Goal: Task Accomplishment & Management: Manage account settings

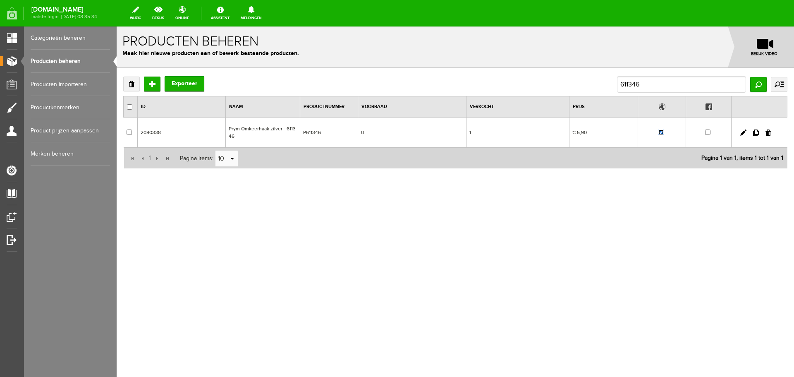
click at [662, 132] on input "checkbox" at bounding box center [660, 131] width 5 height 5
checkbox input "false"
click at [54, 60] on link "Producten beheren" at bounding box center [70, 61] width 79 height 23
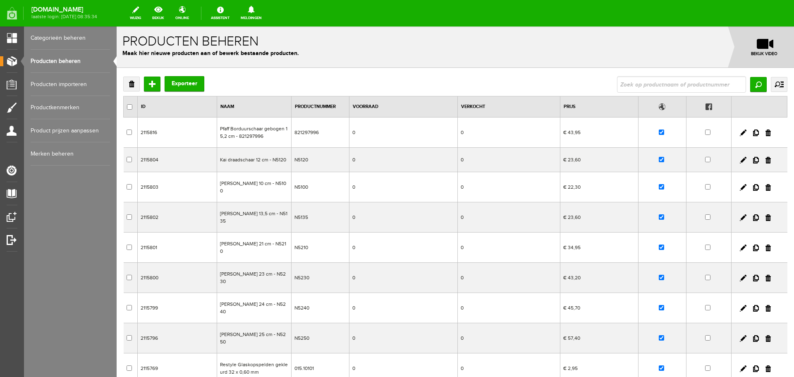
click at [48, 59] on link "Producten beheren" at bounding box center [70, 61] width 79 height 23
click at [620, 83] on input "text" at bounding box center [681, 84] width 129 height 17
click at [622, 87] on input "text" at bounding box center [681, 84] width 129 height 17
click at [617, 85] on input "text" at bounding box center [681, 84] width 129 height 17
click at [60, 62] on link "Producten beheren" at bounding box center [70, 61] width 79 height 23
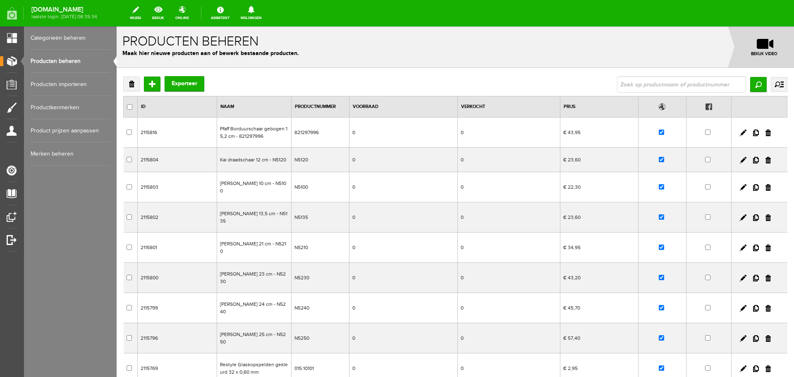
click at [49, 82] on link "Producten importeren" at bounding box center [70, 84] width 79 height 23
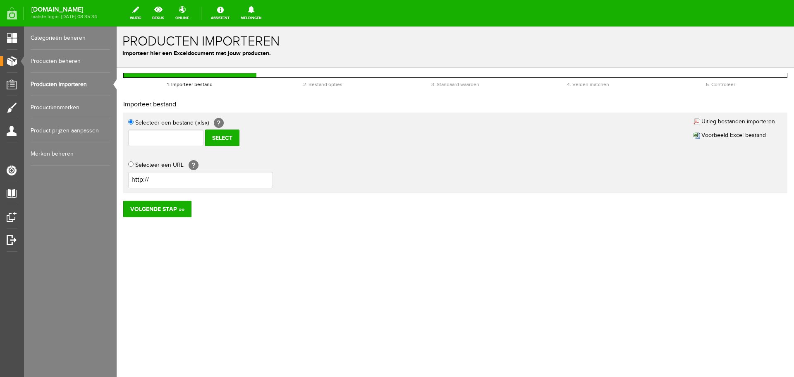
click at [50, 59] on link "Producten beheren" at bounding box center [70, 61] width 79 height 23
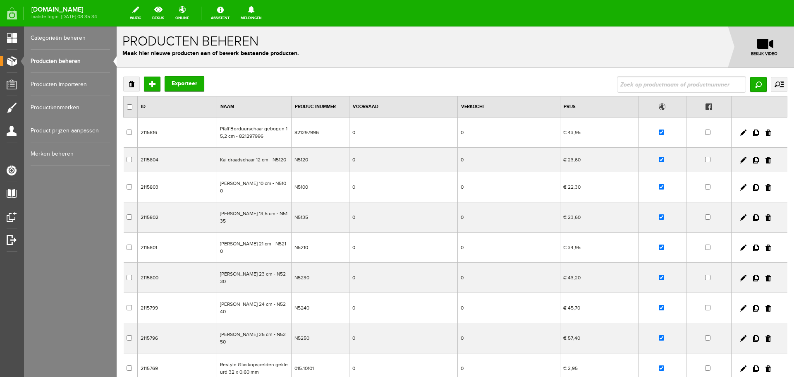
click at [62, 62] on link "Producten beheren" at bounding box center [70, 61] width 79 height 23
click at [624, 84] on input "text" at bounding box center [681, 84] width 129 height 17
click at [56, 58] on link "Producten beheren" at bounding box center [70, 61] width 79 height 23
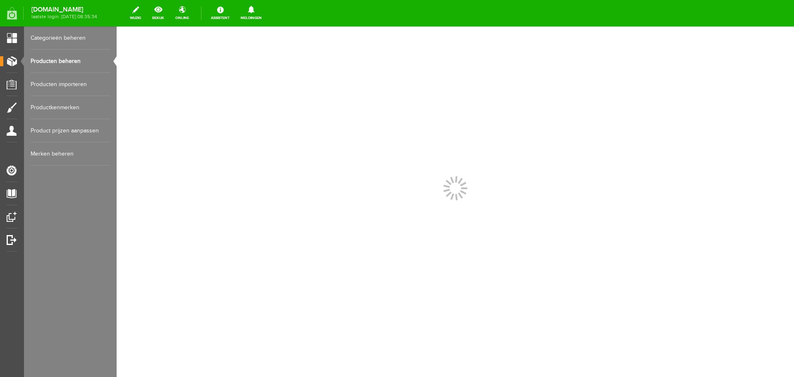
click at [56, 58] on link "Producten beheren" at bounding box center [70, 61] width 79 height 23
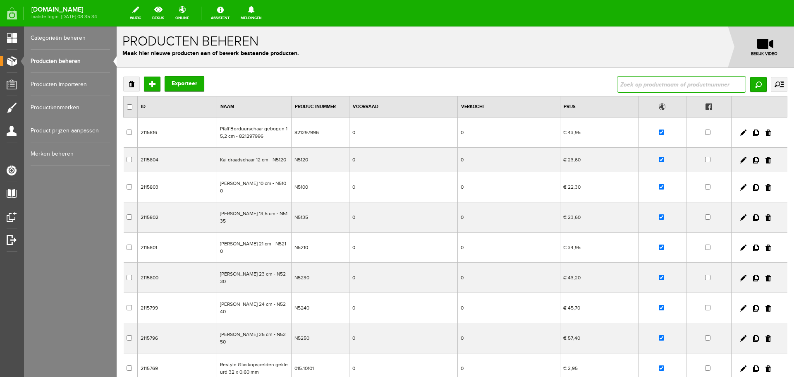
click at [625, 83] on input "text" at bounding box center [681, 84] width 129 height 17
type input "261545"
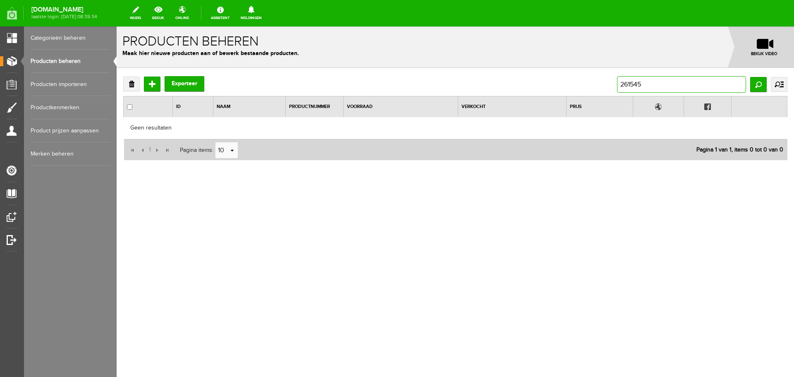
click at [631, 84] on input "261545" at bounding box center [681, 84] width 129 height 17
type input "261454"
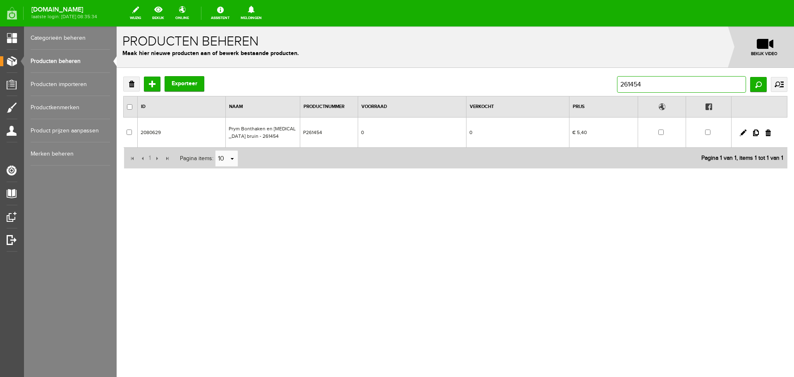
drag, startPoint x: 651, startPoint y: 85, endPoint x: 613, endPoint y: 85, distance: 37.2
click at [613, 85] on div "Verwijderen Toevoegen Exporteer 261454 Zoeken uitgebreid zoeken Categorie Cadea…" at bounding box center [455, 84] width 664 height 17
type input "611346"
drag, startPoint x: 651, startPoint y: 88, endPoint x: 589, endPoint y: 86, distance: 62.1
click at [589, 86] on div "Verwijderen Toevoegen Exporteer 611346 Zoeken uitgebreid zoeken Categorie Cadea…" at bounding box center [455, 84] width 664 height 17
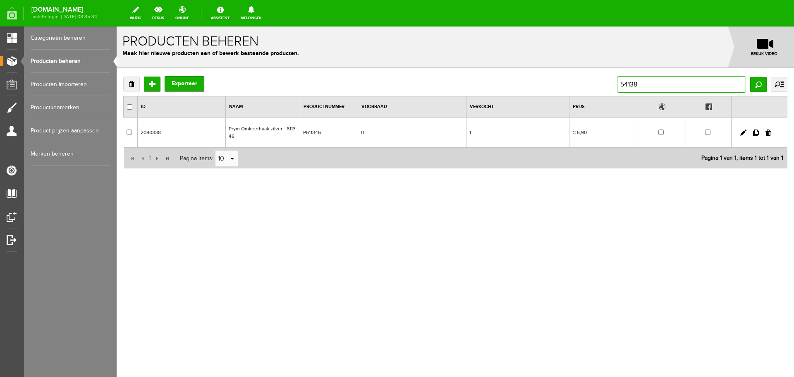
type input "541383"
drag, startPoint x: 651, startPoint y: 86, endPoint x: 599, endPoint y: 86, distance: 52.1
click at [599, 86] on div "Verwijderen Toevoegen Exporteer 541383 Zoeken uitgebreid zoeken Categorie Cadea…" at bounding box center [455, 84] width 664 height 17
type input "[PERSON_NAME]"
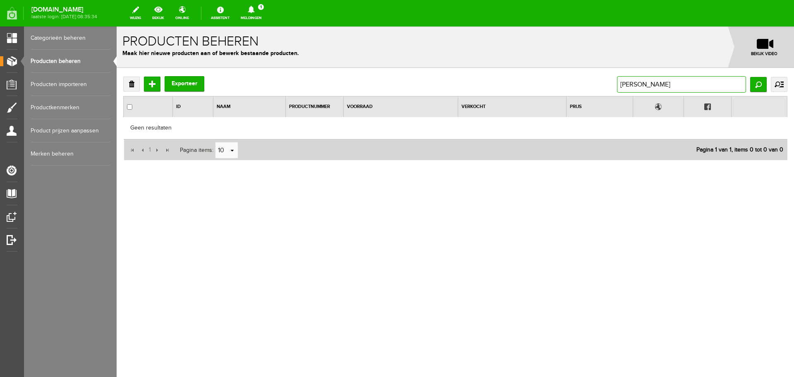
drag, startPoint x: 663, startPoint y: 85, endPoint x: 618, endPoint y: 84, distance: 45.9
click at [618, 84] on input "[PERSON_NAME]" at bounding box center [681, 84] width 129 height 17
type input "forrest"
click at [631, 84] on input "forrest" at bounding box center [681, 84] width 129 height 17
type input "forest"
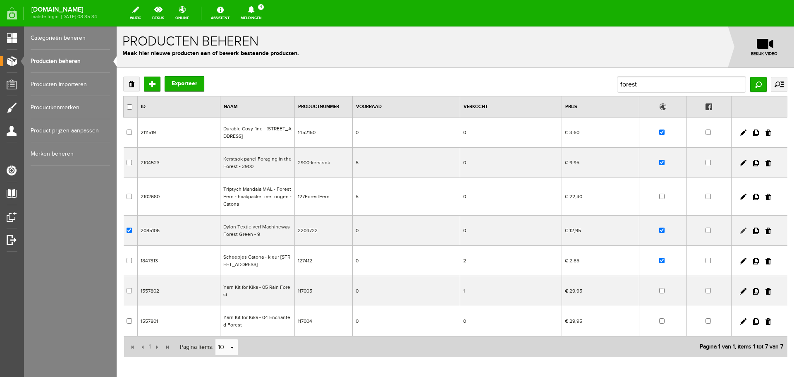
click at [740, 231] on link at bounding box center [743, 230] width 7 height 7
checkbox input "true"
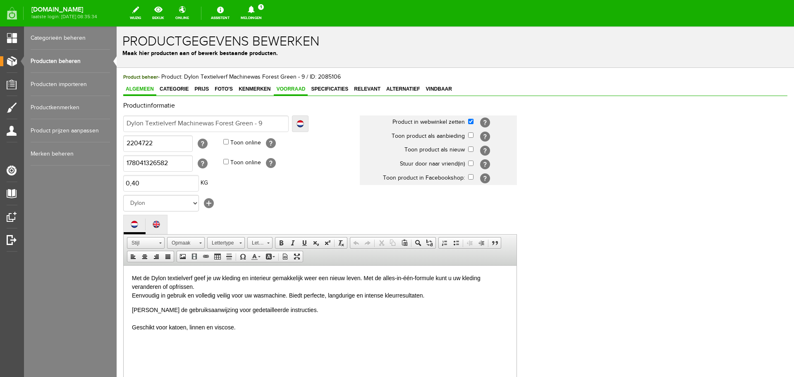
click at [292, 87] on span "Voorraad" at bounding box center [291, 89] width 34 height 6
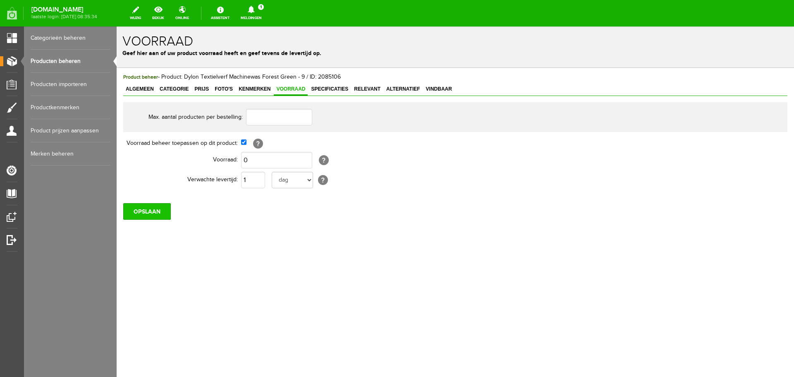
click at [148, 214] on input "OPSLAAN" at bounding box center [147, 211] width 48 height 17
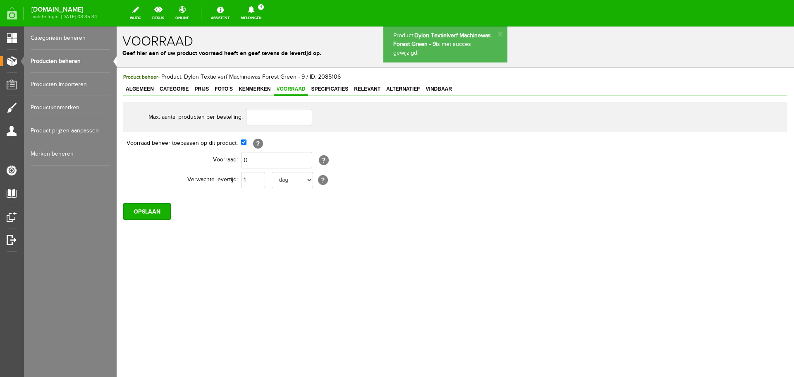
click at [137, 90] on span "Algemeen" at bounding box center [139, 89] width 33 height 6
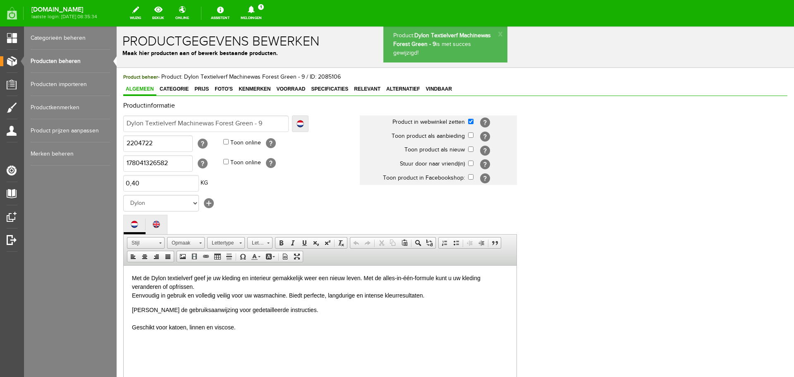
click at [61, 59] on link "Producten beheren" at bounding box center [70, 61] width 79 height 23
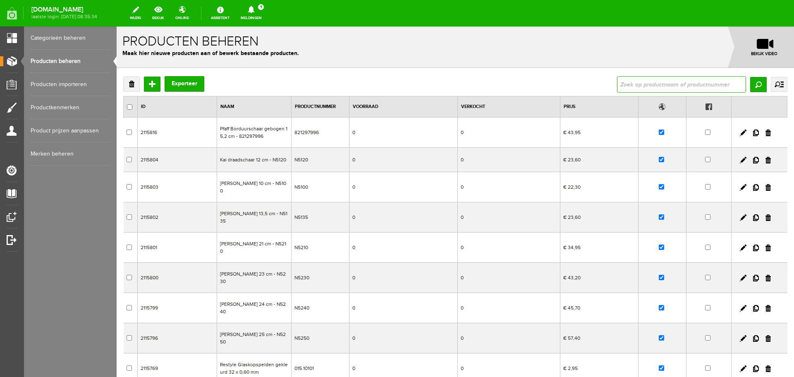
click at [654, 87] on input "text" at bounding box center [681, 84] width 129 height 17
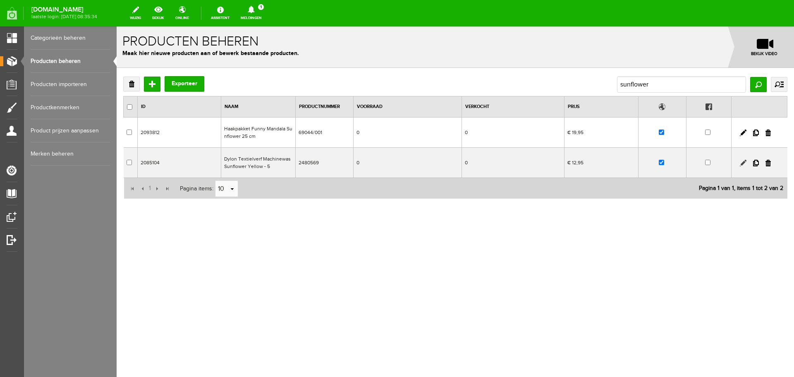
click at [742, 160] on link at bounding box center [743, 163] width 7 height 7
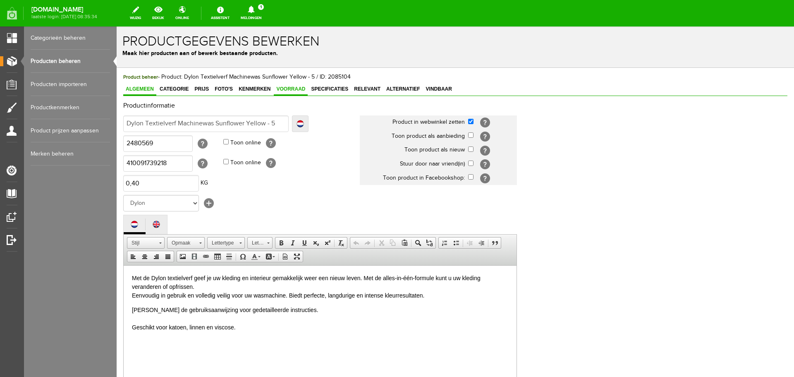
click at [291, 89] on span "Voorraad" at bounding box center [291, 89] width 34 height 6
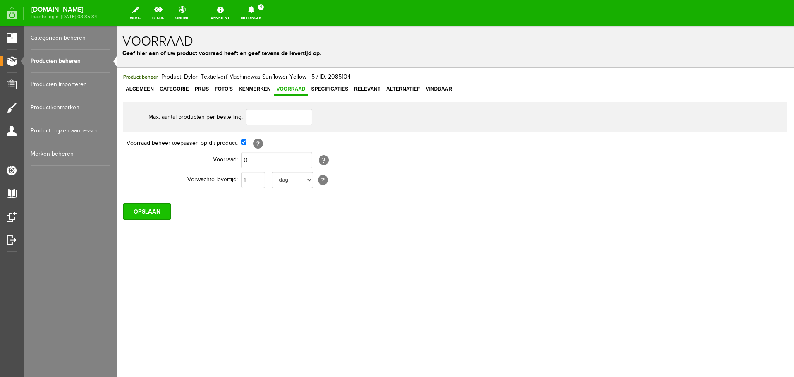
click at [143, 209] on input "OPSLAAN" at bounding box center [147, 211] width 48 height 17
click at [153, 212] on input "OPSLAAN" at bounding box center [147, 211] width 48 height 17
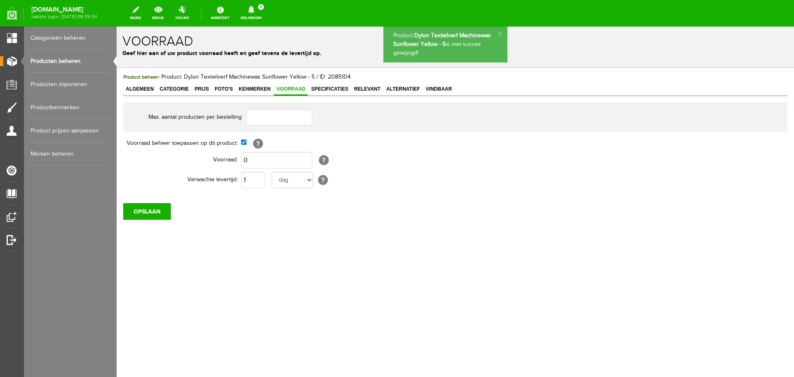
click at [72, 60] on link "Producten beheren" at bounding box center [70, 61] width 79 height 23
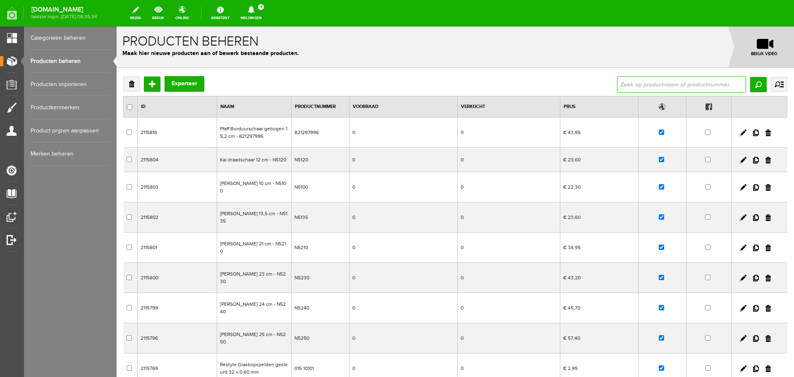
click at [632, 79] on input "text" at bounding box center [681, 84] width 129 height 17
type input "lewenstein"
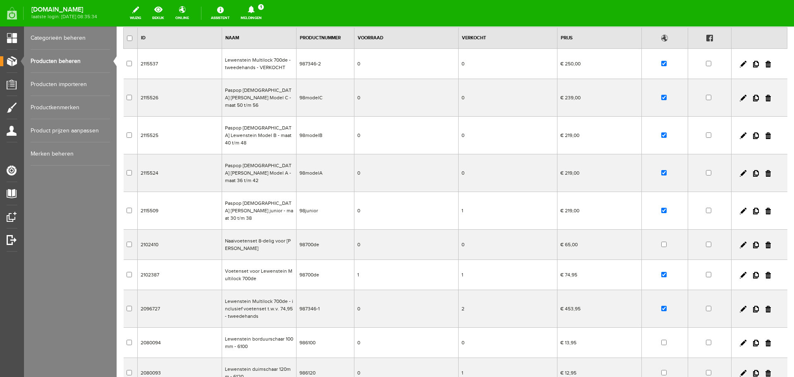
scroll to position [83, 0]
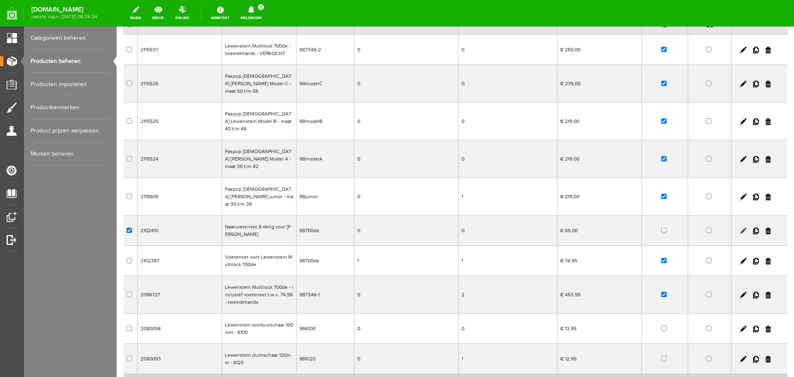
click at [740, 227] on link at bounding box center [743, 230] width 7 height 7
checkbox input "true"
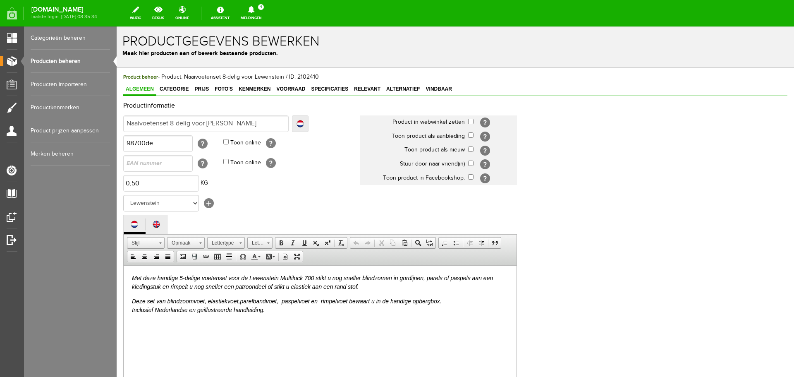
scroll to position [0, 0]
click at [244, 125] on input "Naaivoetenset 8-delig voor [PERSON_NAME]" at bounding box center [205, 123] width 165 height 17
click at [125, 123] on input "Naaivoetenset 8-delig voor [PERSON_NAME]" at bounding box center [205, 123] width 165 height 17
type input "UNaaivoetenset 8-delig voor [PERSON_NAME]"
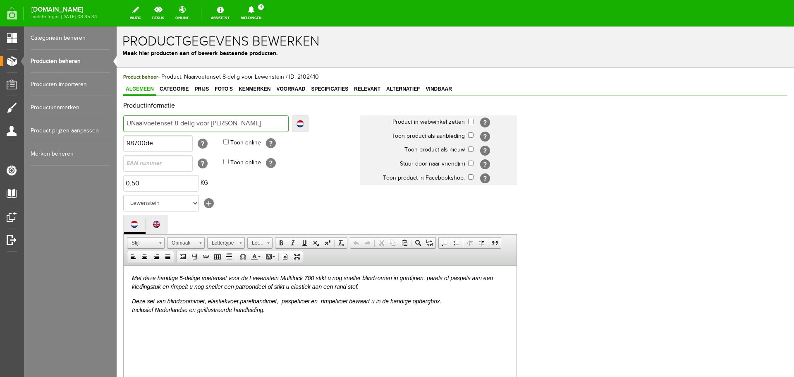
type input "UiNaaivoetenset 8-delig voor Lewenstein"
type input "UitNaaivoetenset 8-delig voor Lewenstein"
type input "UitgNaaivoetenset 8-delig voor Lewenstein"
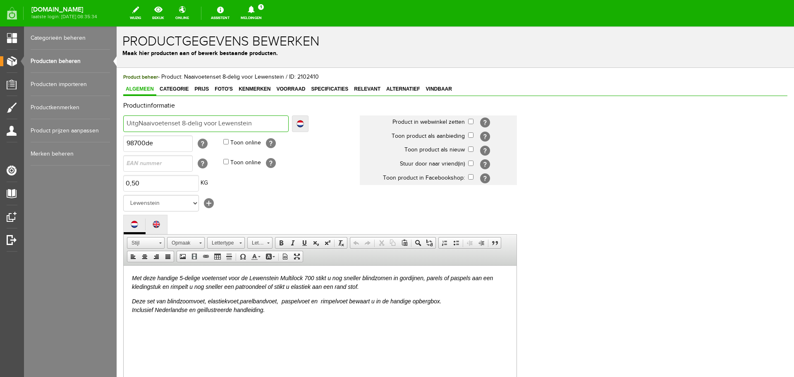
type input "UitgNaaivoetenset 8-delig voor Lewenstein"
type input "UitgeNaaivoetenset 8-delig voor Lewenstein"
type input "UitgebNaaivoetenset 8-delig voor Lewenstein"
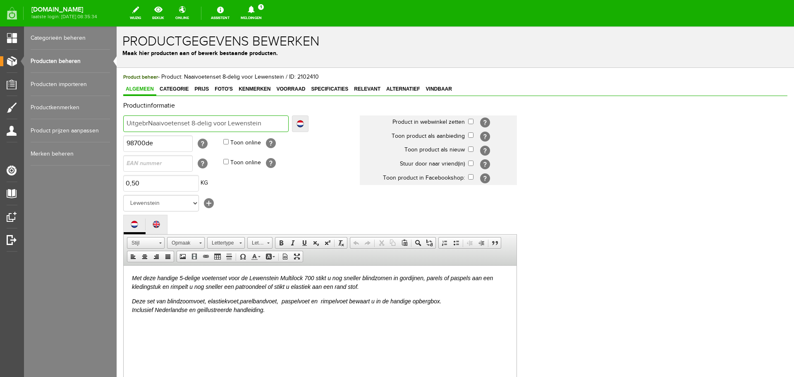
type input "UitgebreNaaivoetenset 8-delig voor Lewenstein"
type input "UitgebreiNaaivoetenset 8-delig voor Lewenstein"
type input "UitgebreidNaaivoetenset 8-delig voor Lewenstein"
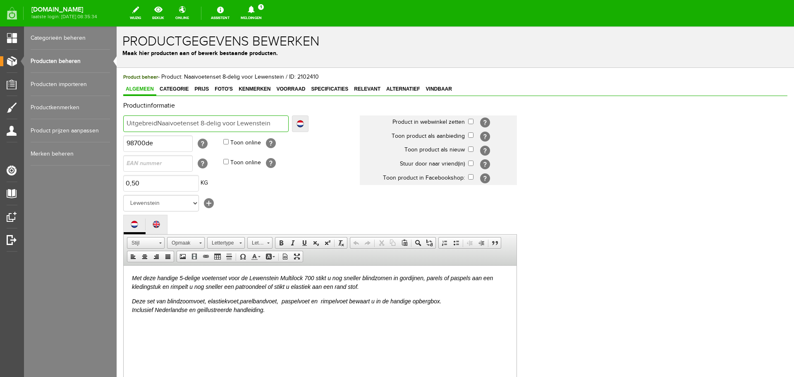
type input "UitgebreidNaaivoetenset 8-delig voor Lewenstein"
type input "Uitgebreide Naaivoetenset 8-delig voor Lewenstein"
type input "Uitgebreide nNaaivoetenset 8-delig voor Lewenstein"
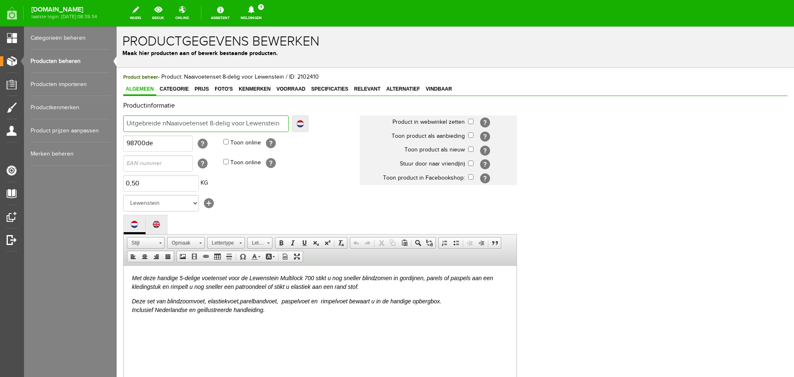
type input "Uitgebreide naaivoetenset 8-delig voor Lewenstein"
click at [281, 122] on input "Uitgebreide naaivoetenset 8-delig voor Lewenstein" at bounding box center [205, 123] width 165 height 17
type input "Uitgebreide naaivoetenset 8-delig voor Lewenstein n"
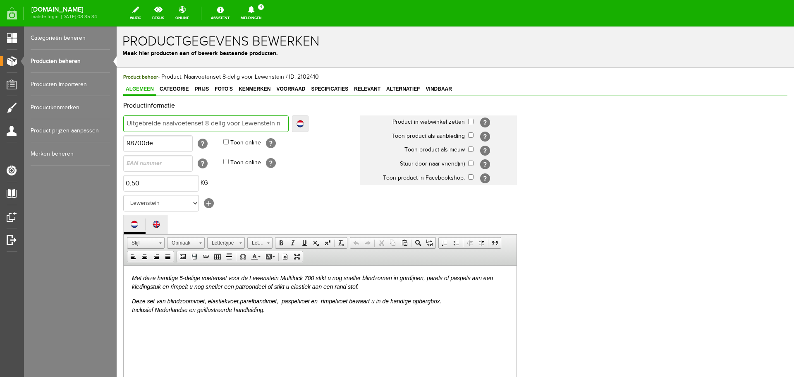
type input "Uitgebreide naaivoetenset 8-delig voor Lewenstein na"
type input "Uitgebreide naaivoetenset 8-delig voor Lewenstein naai"
type input "Uitgebreide naaivoetenset 8-delig voor Lewenstein naaima"
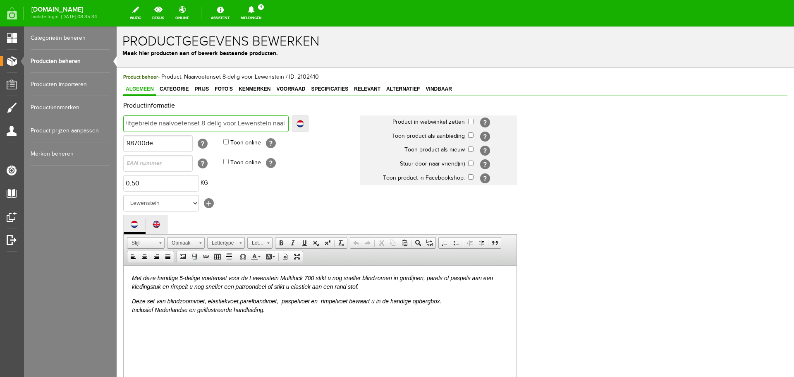
type input "Uitgebreide naaivoetenset 8-delig voor Lewenstein naaima"
type input "Uitgebreide naaivoetenset 8-delig voor Lewenstein naaimach"
type input "Uitgebreide naaivoetenset 8-delig voor Lewenstein naaimachi"
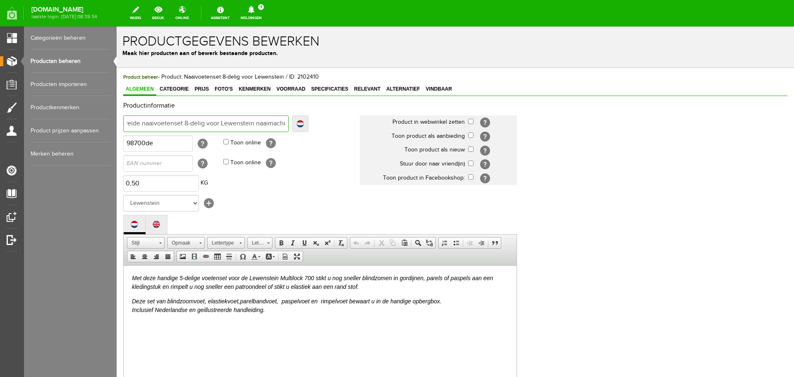
type input "Uitgebreide naaivoetenset 8-delig voor Lewenstein naaimachin"
type input "Uitgebreide naaivoetenset 8-delig voor Lewenstein naaimachine"
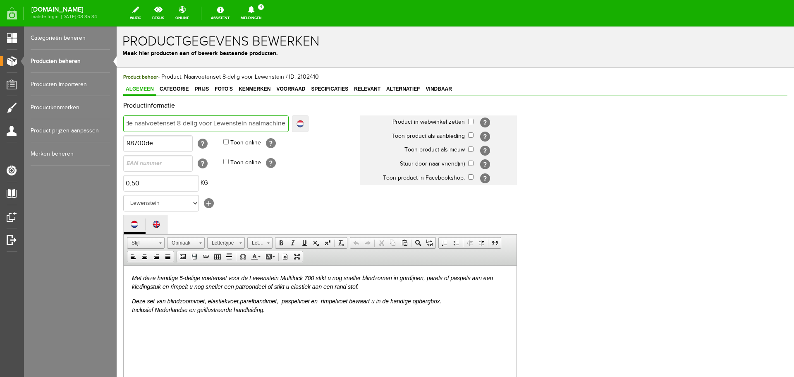
type input "Uitgebreide naaivoetenset 8-delig voor Lewenstein naaimachines"
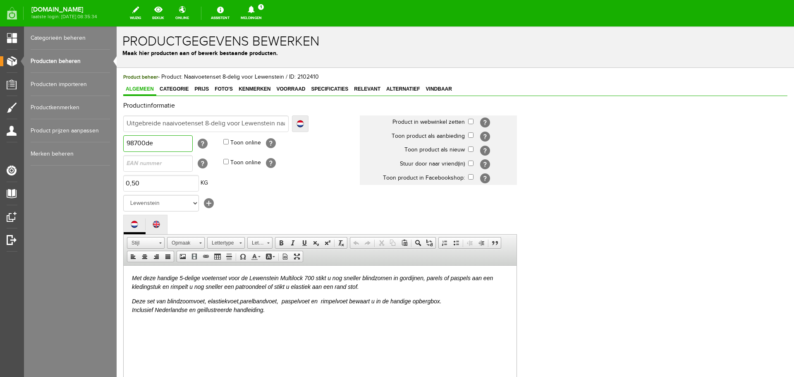
drag, startPoint x: 164, startPoint y: 145, endPoint x: 128, endPoint y: 145, distance: 36.0
click at [128, 145] on input "98700de" at bounding box center [157, 143] width 69 height 17
click at [145, 339] on p at bounding box center [320, 338] width 376 height 9
click at [170, 337] on p at bounding box center [320, 338] width 376 height 9
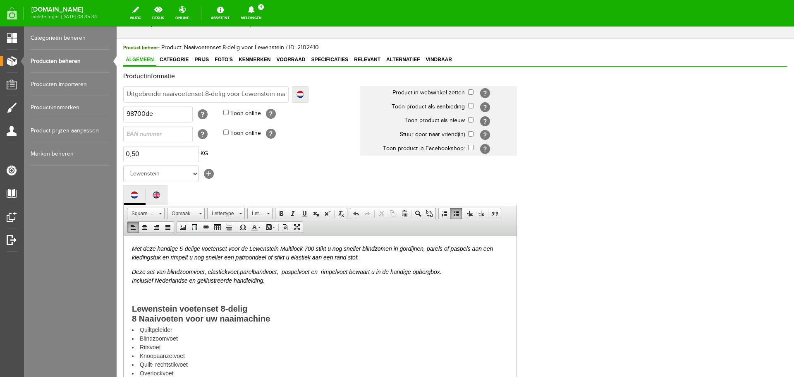
click at [132, 247] on em "Met deze handige 5-delige voetenset voor de Lewenstein Multilock 700 stikt u no…" at bounding box center [312, 252] width 361 height 15
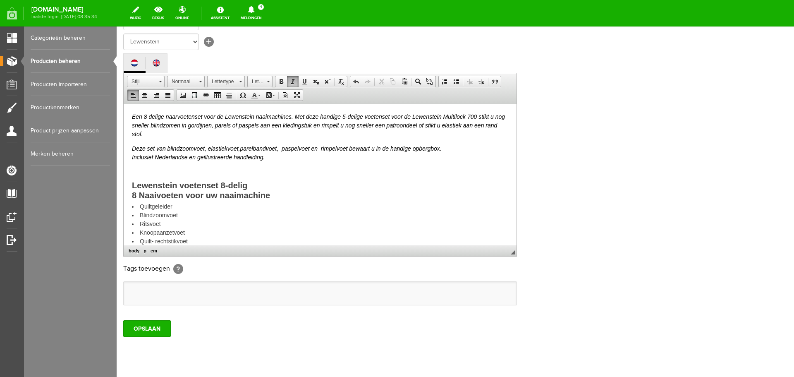
scroll to position [182, 0]
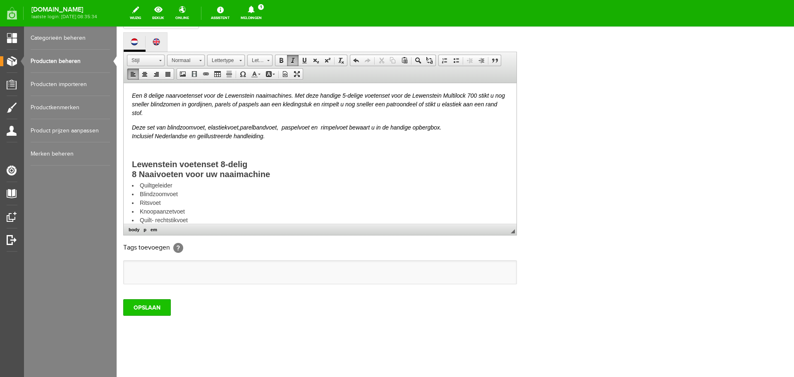
click at [152, 310] on input "OPSLAAN" at bounding box center [147, 307] width 48 height 17
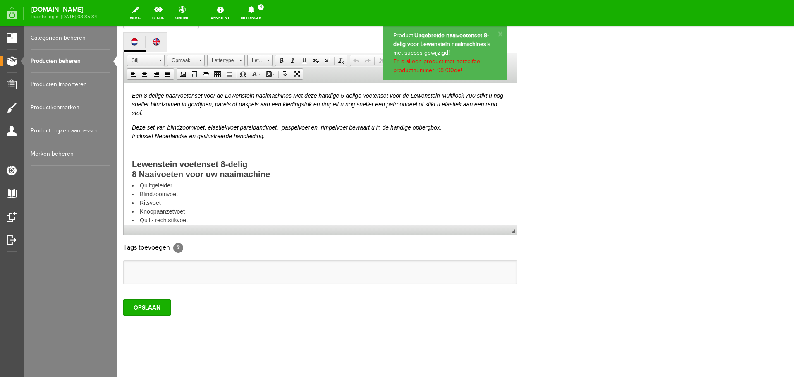
scroll to position [0, 0]
click at [267, 14] on link "Meldingen 1 Nieuwe orders Er is een nieuwe order( #2781 ) geplaatst door [PERSO…" at bounding box center [251, 13] width 31 height 18
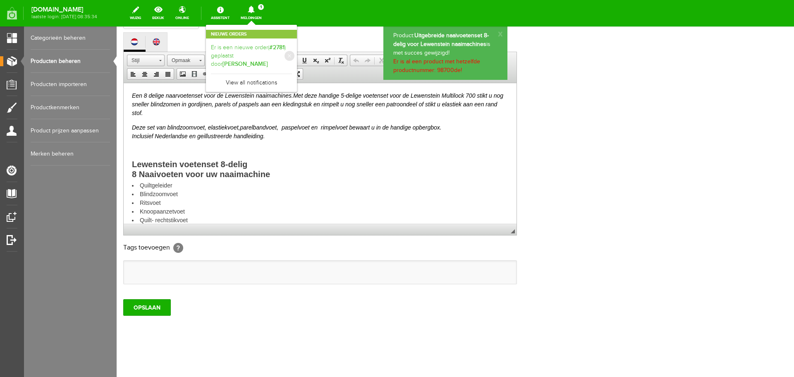
click at [268, 45] on link "Er is een nieuwe order( #2781 ) geplaatst door [PERSON_NAME]" at bounding box center [251, 55] width 81 height 25
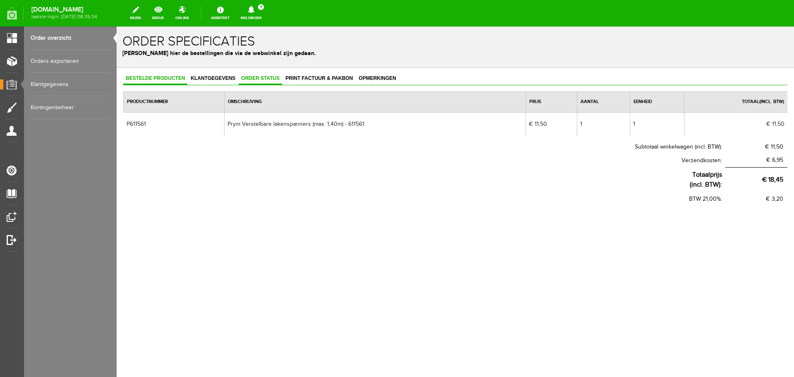
click at [243, 77] on span "Order status" at bounding box center [260, 78] width 43 height 6
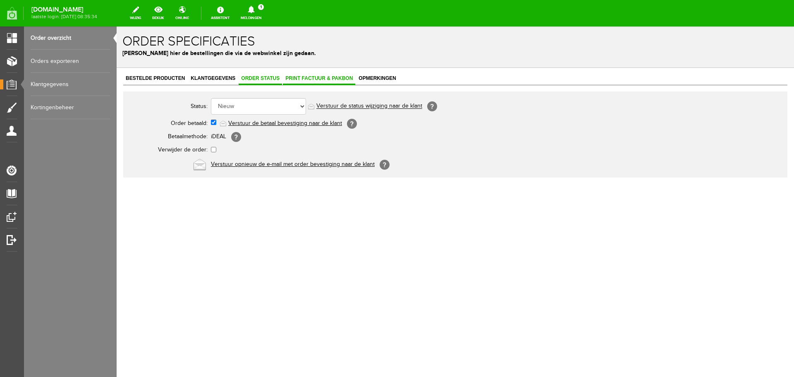
click at [295, 78] on span "Print factuur & pakbon" at bounding box center [319, 78] width 72 height 6
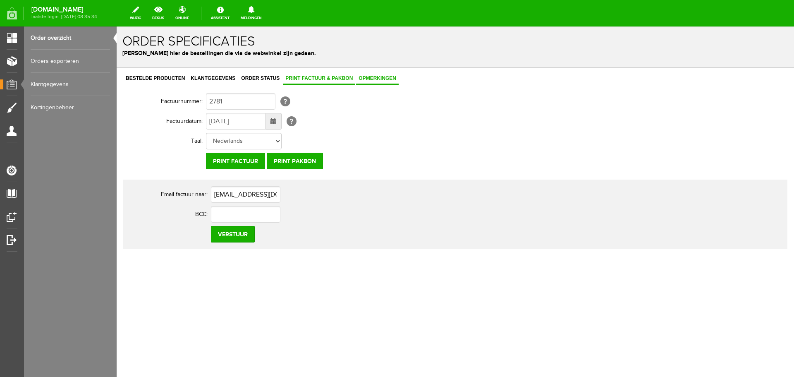
click at [374, 77] on span "Opmerkingen" at bounding box center [377, 78] width 43 height 6
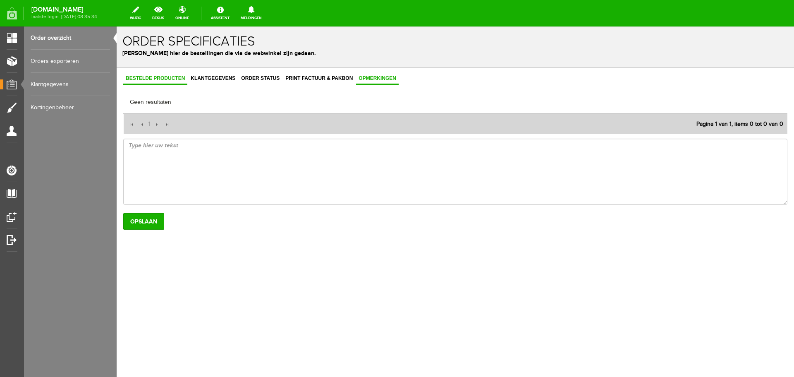
click at [162, 77] on span "Bestelde producten" at bounding box center [155, 78] width 64 height 6
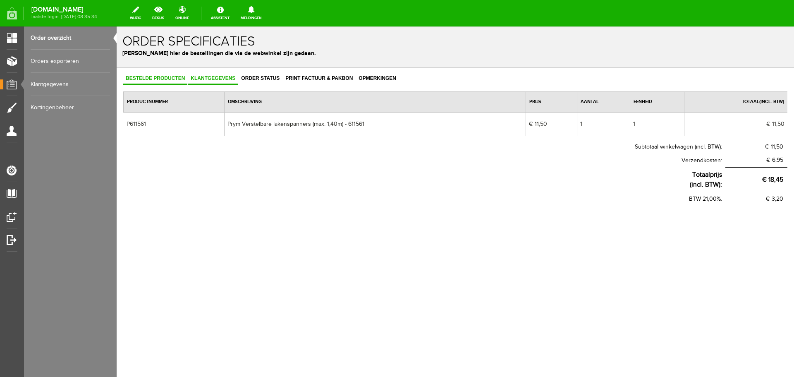
click at [216, 75] on link "Klantgegevens" at bounding box center [213, 79] width 50 height 12
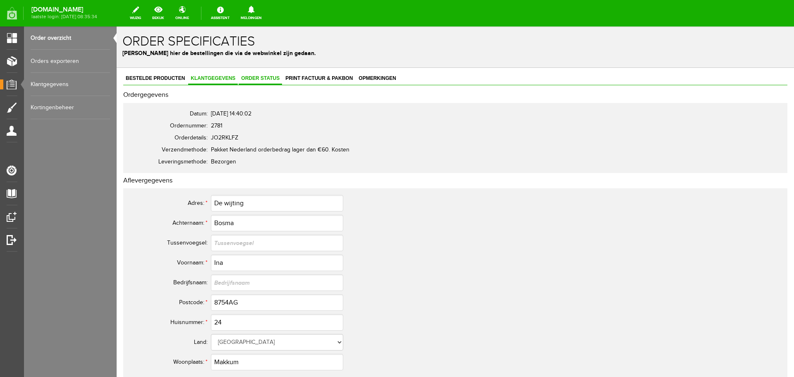
click at [261, 76] on span "Order status" at bounding box center [260, 78] width 43 height 6
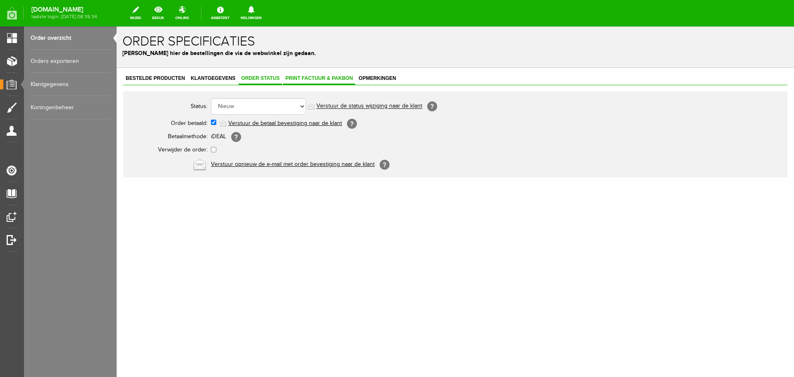
click at [306, 77] on span "Print factuur & pakbon" at bounding box center [319, 78] width 72 height 6
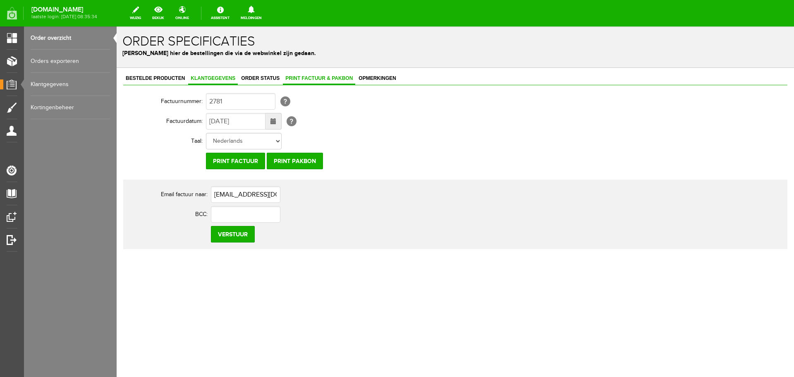
click at [214, 77] on span "Klantgegevens" at bounding box center [213, 78] width 50 height 6
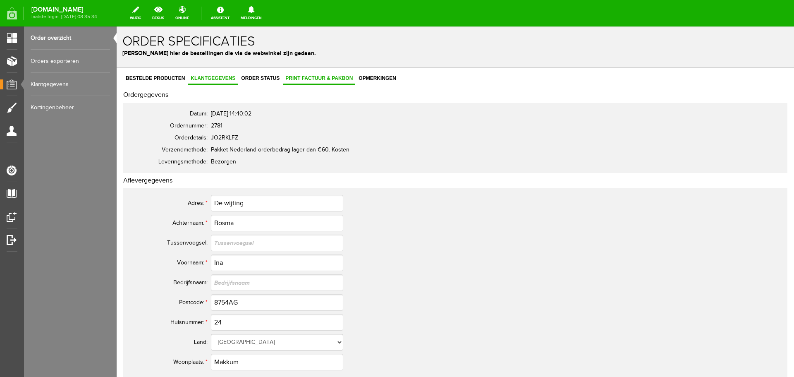
click at [318, 75] on link "Print factuur & pakbon" at bounding box center [319, 79] width 72 height 12
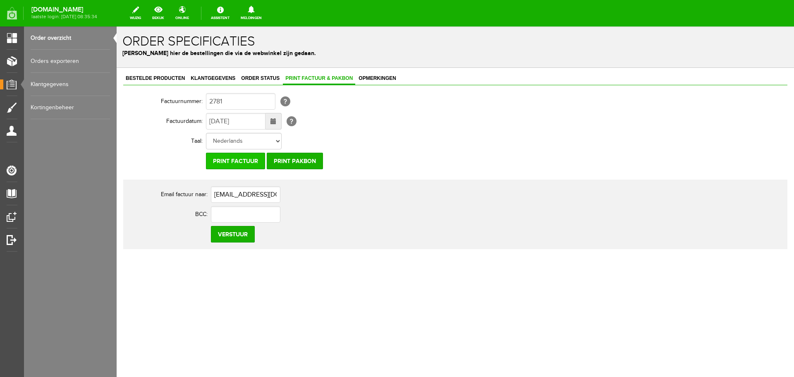
click at [227, 161] on input "Print factuur" at bounding box center [235, 161] width 59 height 17
click at [203, 74] on link "Klantgegevens" at bounding box center [213, 79] width 50 height 12
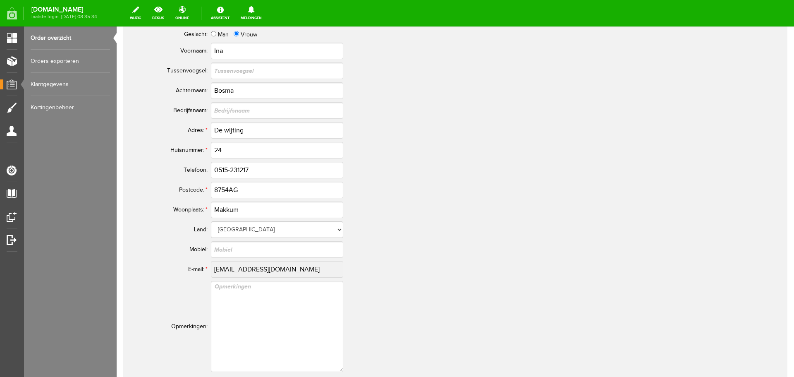
scroll to position [414, 0]
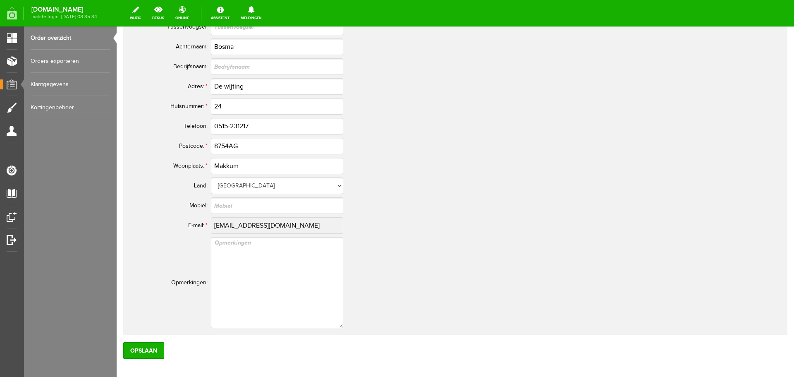
click at [209, 225] on tr "E-mail: * [EMAIL_ADDRESS][DOMAIN_NAME]" at bounding box center [326, 226] width 397 height 20
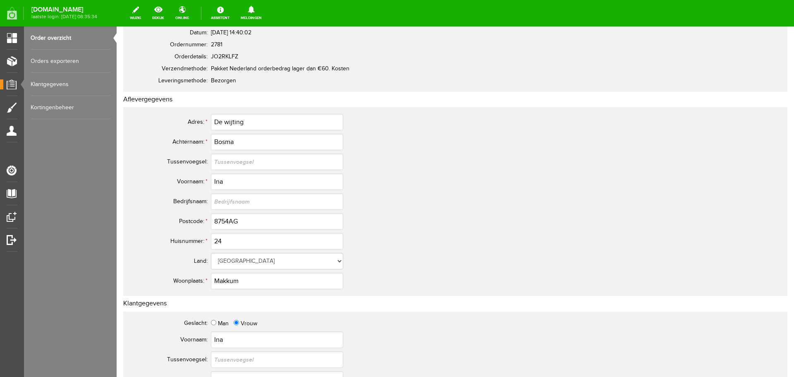
scroll to position [0, 0]
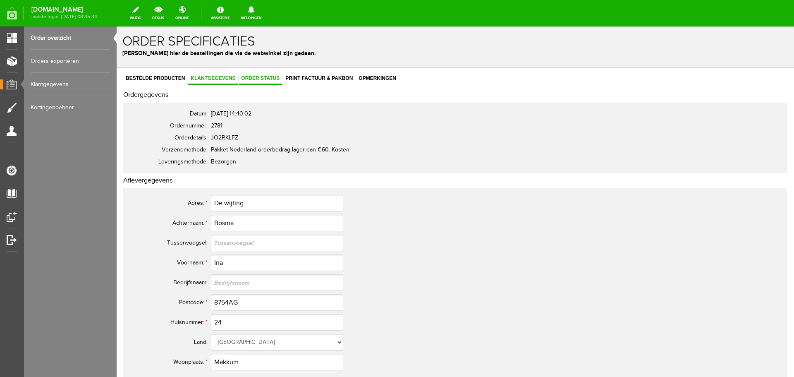
click at [263, 76] on span "Order status" at bounding box center [260, 78] width 43 height 6
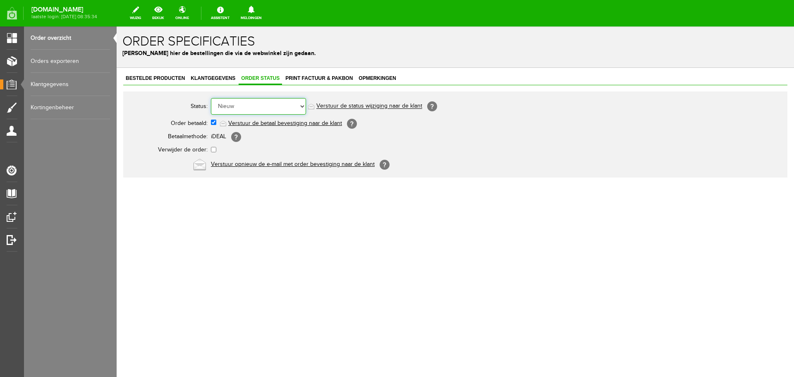
click at [304, 106] on select "Order niet afgerond Nieuw Order in behandeling Wacht op leverancier Wacht op be…" at bounding box center [258, 106] width 95 height 17
select select "5"
click at [211, 98] on select "Order niet afgerond Nieuw Order in behandeling Wacht op leverancier Wacht op be…" at bounding box center [258, 106] width 95 height 17
click at [350, 105] on link "Verstuur de status wijziging naar de klant" at bounding box center [369, 106] width 106 height 7
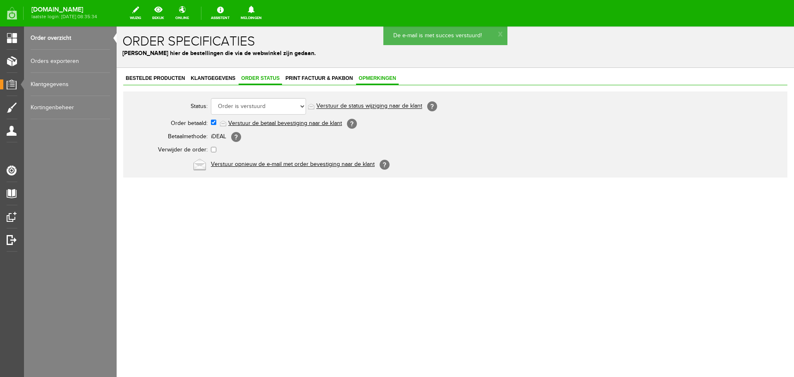
click at [374, 77] on span "Opmerkingen" at bounding box center [377, 78] width 43 height 6
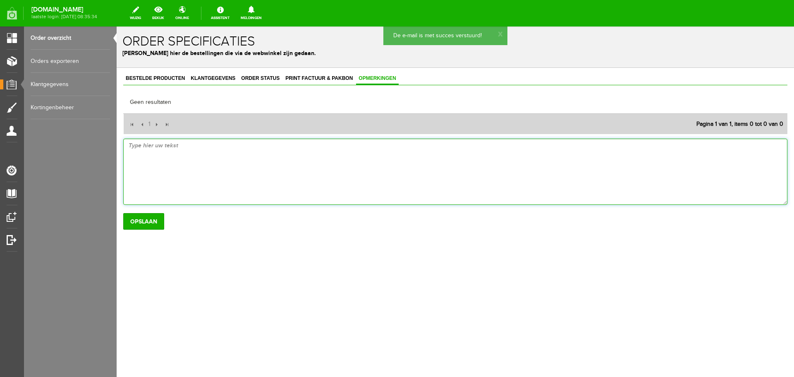
click at [170, 144] on textarea at bounding box center [455, 172] width 664 height 66
type textarea "verstuurd met my parcel 05-09"
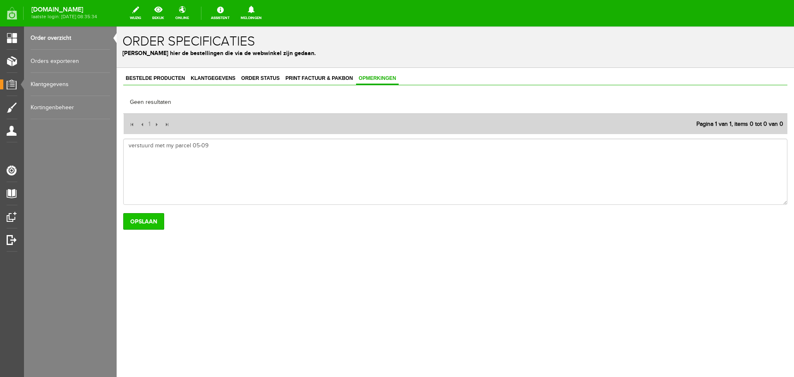
click at [141, 222] on input "Opslaan" at bounding box center [143, 221] width 41 height 17
click at [46, 35] on link "Order overzicht" at bounding box center [70, 37] width 79 height 23
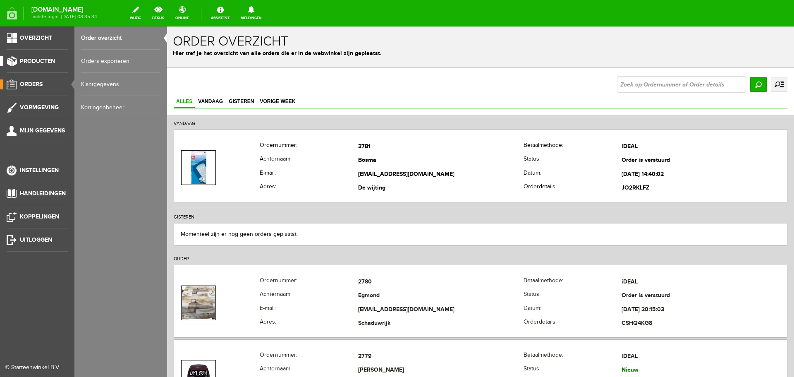
click at [28, 62] on span "Producten" at bounding box center [37, 60] width 35 height 7
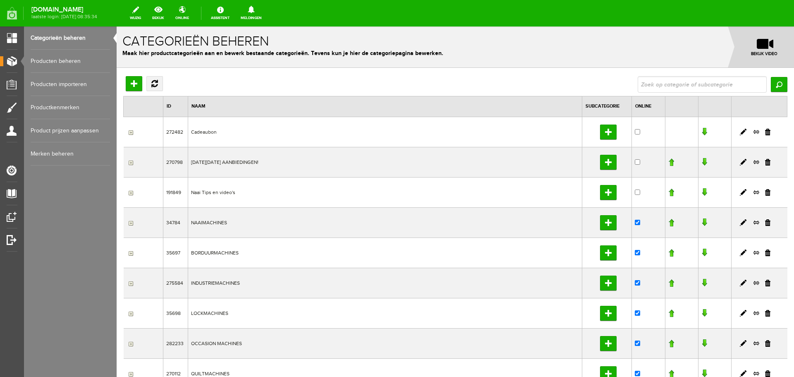
click at [61, 62] on link "Producten beheren" at bounding box center [70, 61] width 79 height 23
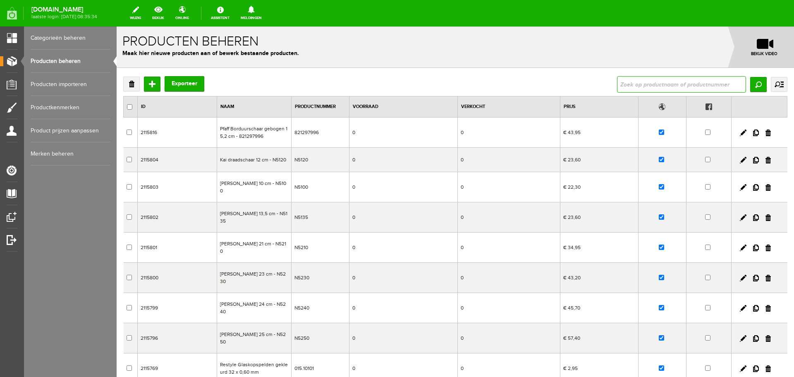
click at [653, 85] on input "text" at bounding box center [681, 84] width 129 height 17
type input "820654096"
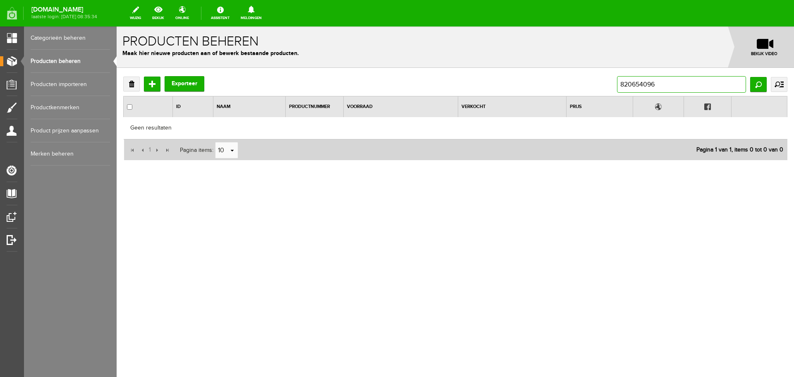
drag, startPoint x: 667, startPoint y: 81, endPoint x: 589, endPoint y: 88, distance: 78.8
click at [589, 88] on div "Verwijderen Toevoegen Exporteer 820654096 Zoeken uitgebreid zoeken Categorie Ca…" at bounding box center [455, 84] width 664 height 17
type input "naaisterrenvoet"
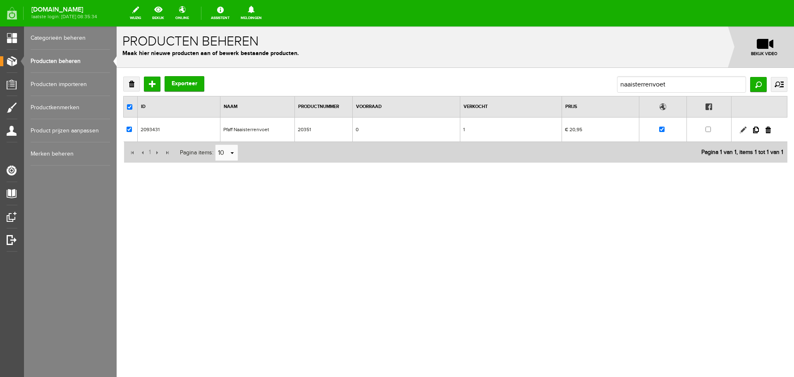
click at [745, 129] on link at bounding box center [743, 130] width 7 height 7
checkbox input "true"
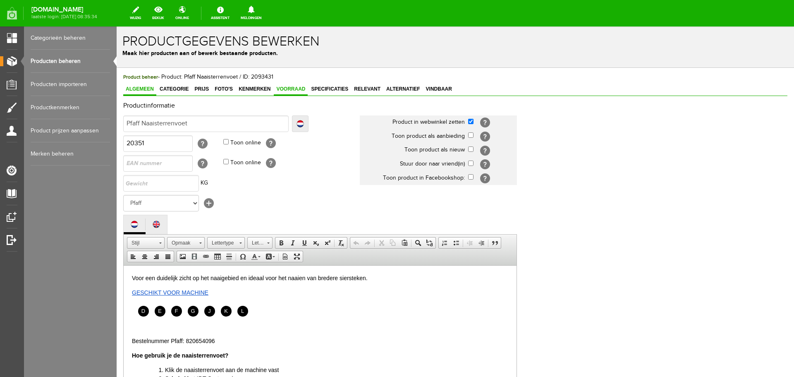
click at [293, 87] on span "Voorraad" at bounding box center [291, 89] width 34 height 6
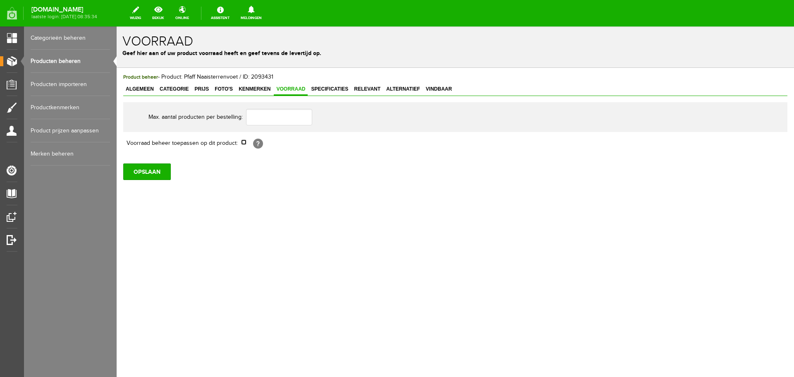
click at [243, 144] on input "checkbox" at bounding box center [243, 141] width 5 height 5
checkbox input "true"
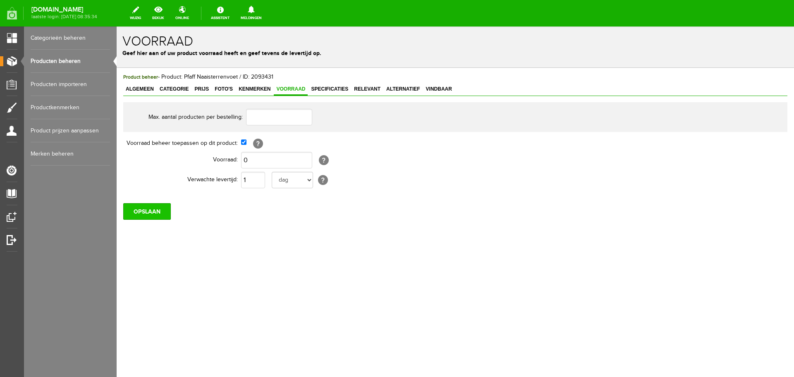
click at [153, 213] on input "OPSLAAN" at bounding box center [147, 211] width 48 height 17
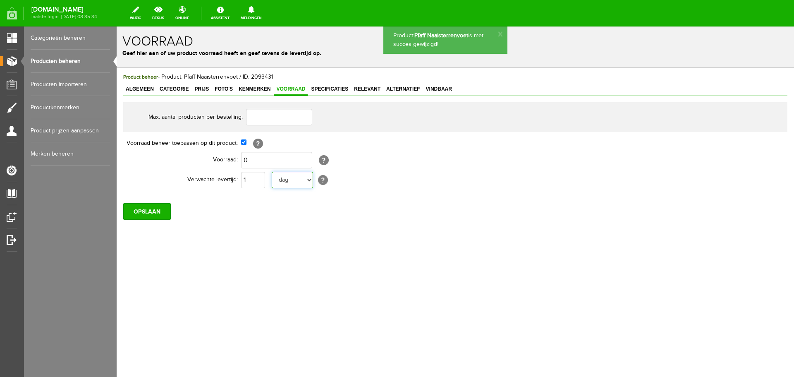
click at [308, 182] on select "dag dagen week weken maand maanden jaar jaren werkdagen" at bounding box center [292, 180] width 41 height 17
select select "year"
click at [272, 172] on select "dag dagen week weken maand maanden jaar jaren werkdagen" at bounding box center [292, 180] width 41 height 17
click at [146, 210] on input "OPSLAAN" at bounding box center [147, 211] width 48 height 17
